Goal: Task Accomplishment & Management: Manage account settings

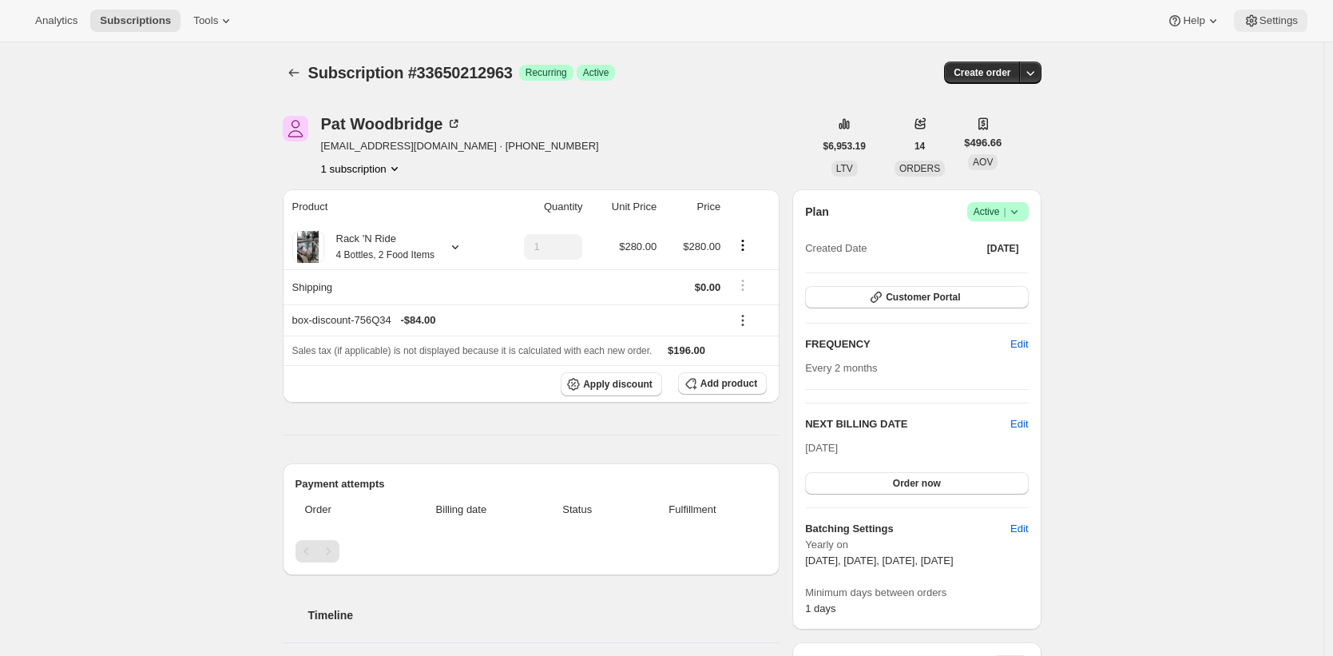
click at [1280, 22] on span "Settings" at bounding box center [1279, 20] width 38 height 13
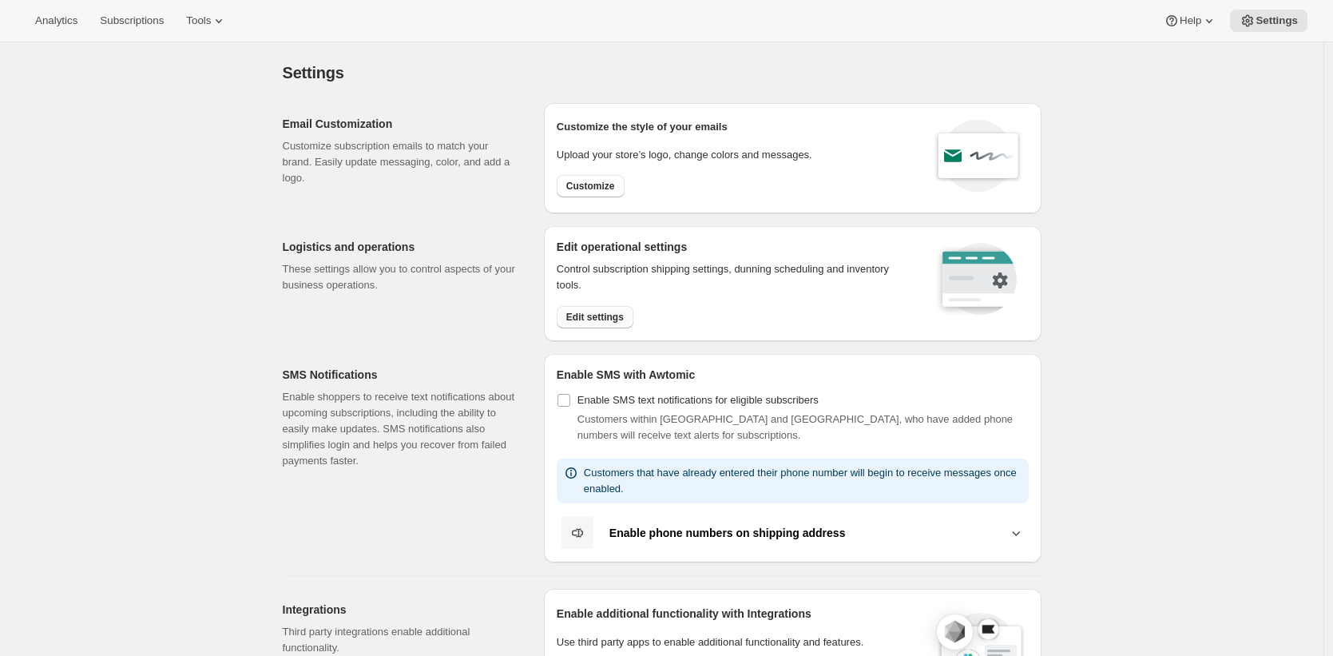
click at [623, 320] on span "Edit settings" at bounding box center [595, 317] width 58 height 13
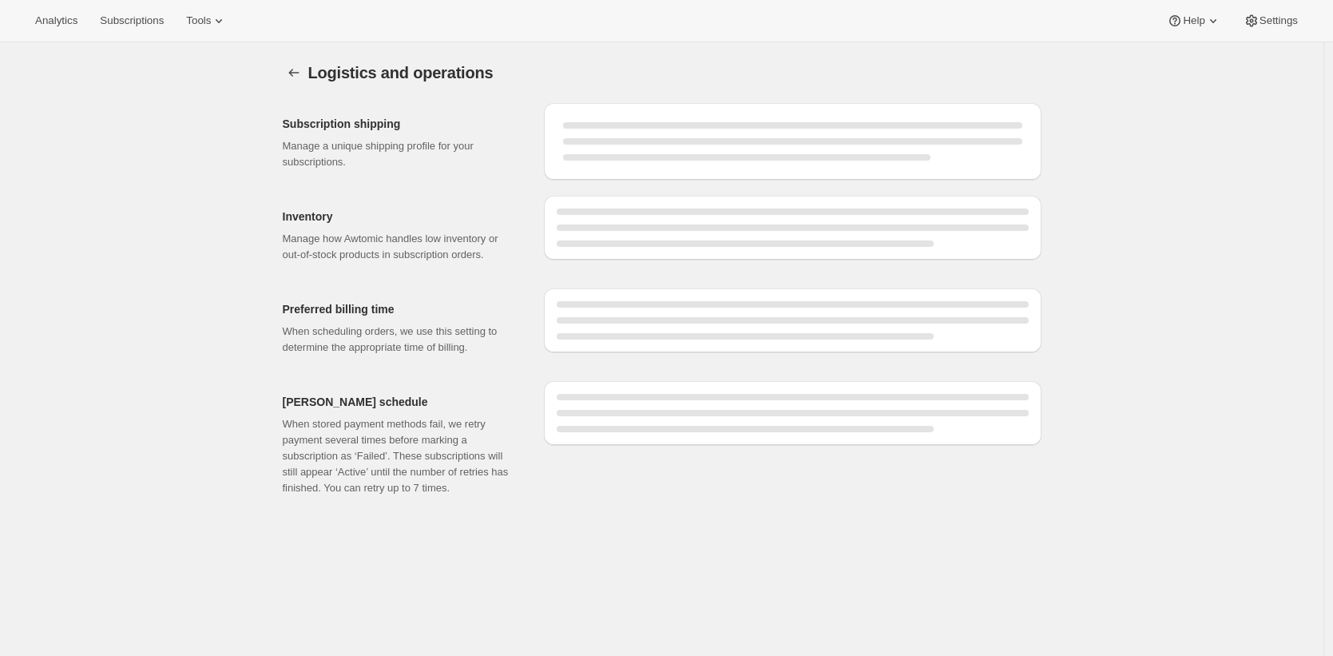
select select "DAY"
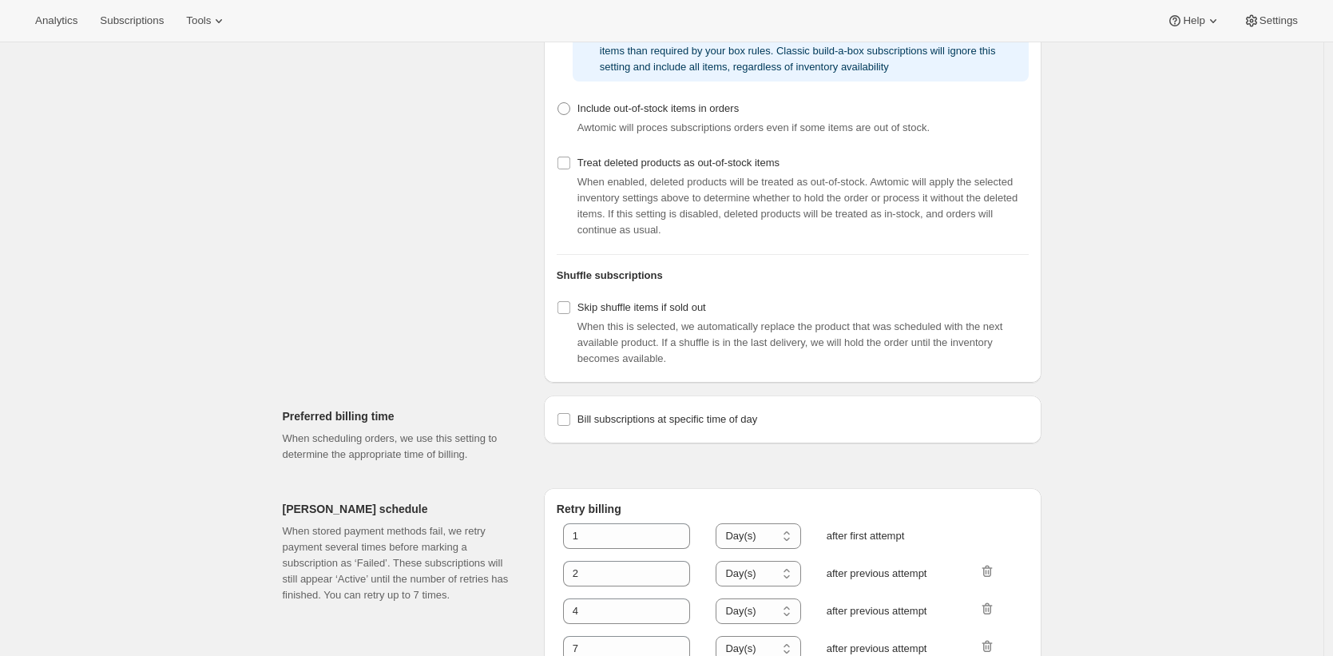
scroll to position [599, 0]
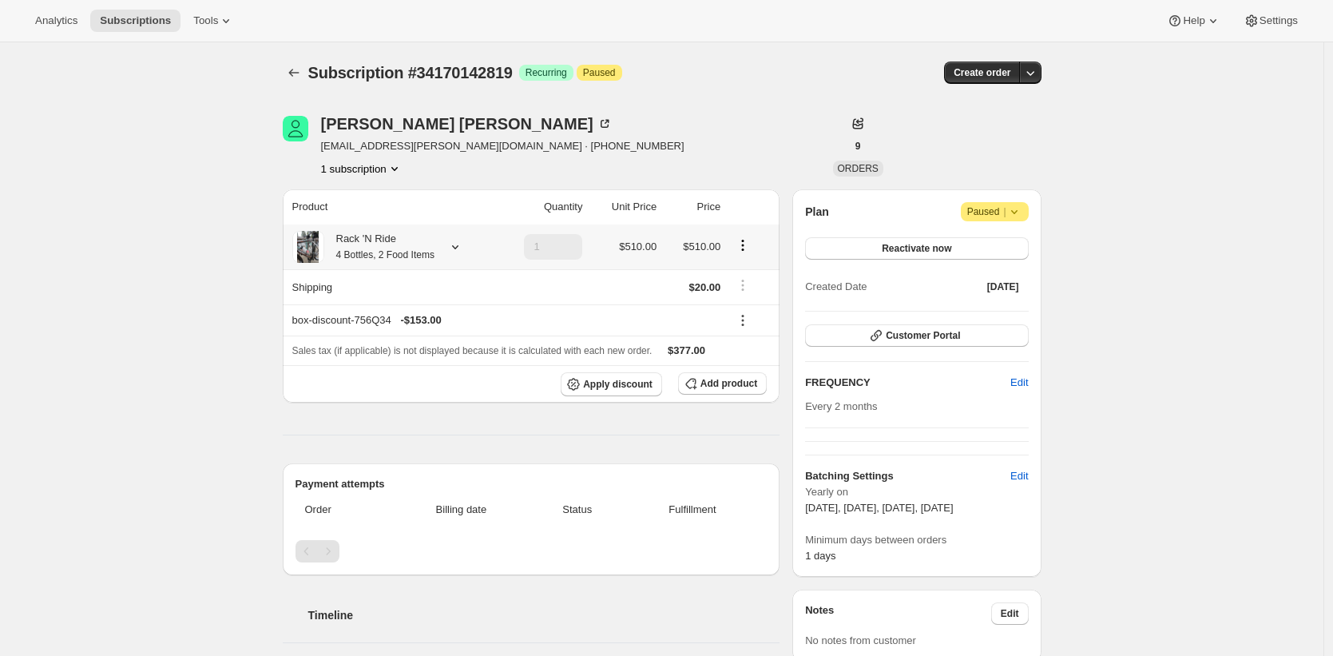
click at [408, 244] on div "Rack 'N Ride 4 Bottles, 2 Food Items" at bounding box center [379, 247] width 110 height 32
click at [270, 283] on div "Subscription #34170142819. This page is ready Subscription #34170142819 Success…" at bounding box center [662, 653] width 797 height 1222
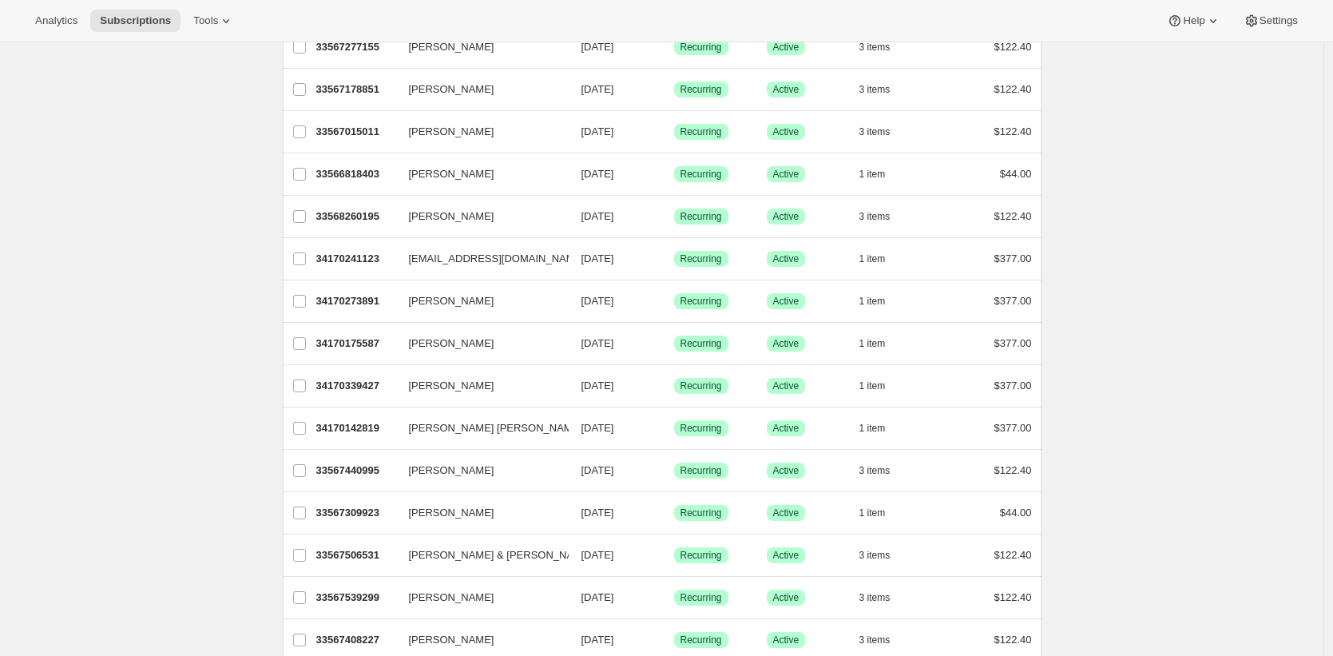
scroll to position [569, 0]
